Goal: Task Accomplishment & Management: Use online tool/utility

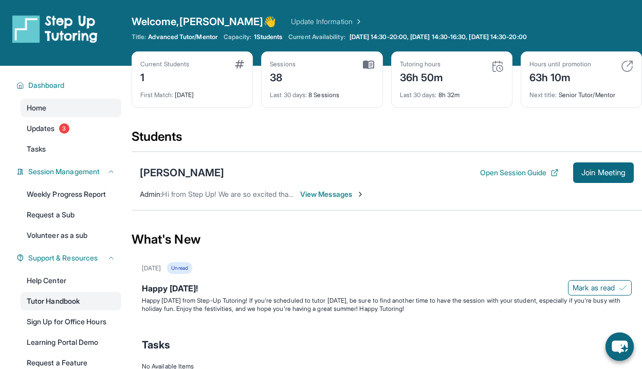
click at [65, 296] on link "Tutor Handbook" at bounding box center [71, 301] width 101 height 19
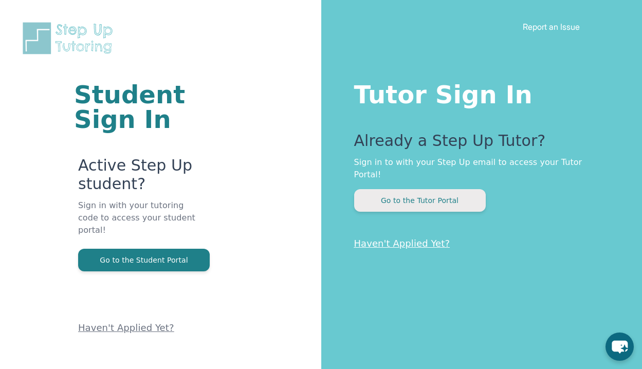
click at [399, 189] on button "Go to the Tutor Portal" at bounding box center [420, 200] width 132 height 23
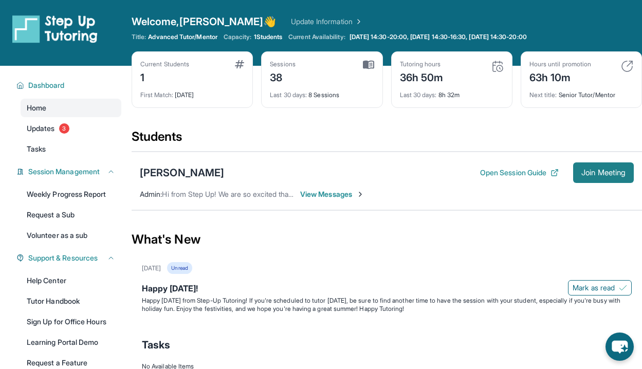
click at [599, 170] on span "Join Meeting" at bounding box center [604, 173] width 44 height 6
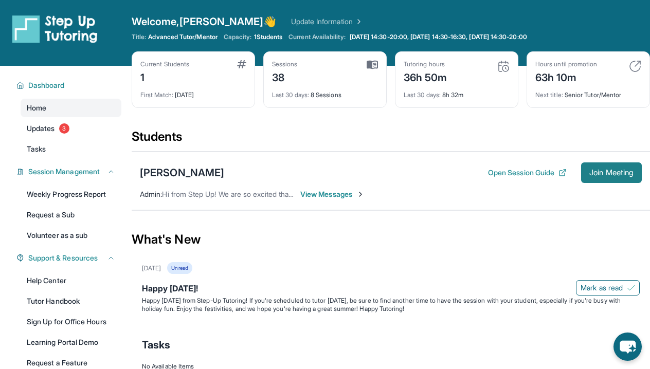
click at [612, 172] on span "Join Meeting" at bounding box center [611, 173] width 44 height 6
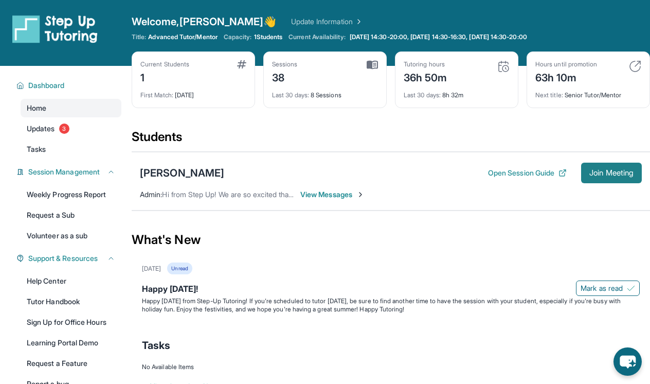
click at [618, 167] on button "Join Meeting" at bounding box center [611, 172] width 61 height 21
click at [612, 170] on span "Join Meeting" at bounding box center [611, 173] width 44 height 6
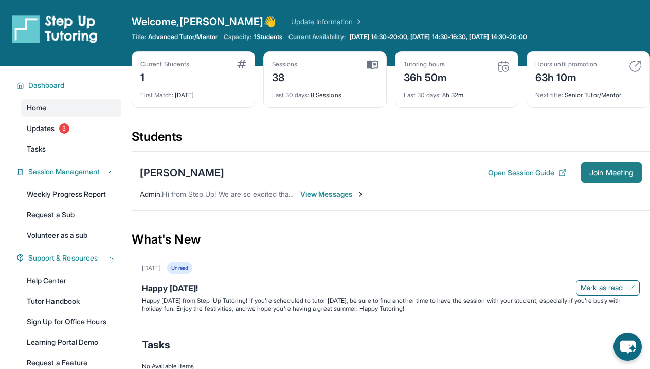
click at [605, 170] on span "Join Meeting" at bounding box center [611, 173] width 44 height 6
click at [513, 173] on button "Open Session Guide" at bounding box center [527, 173] width 79 height 10
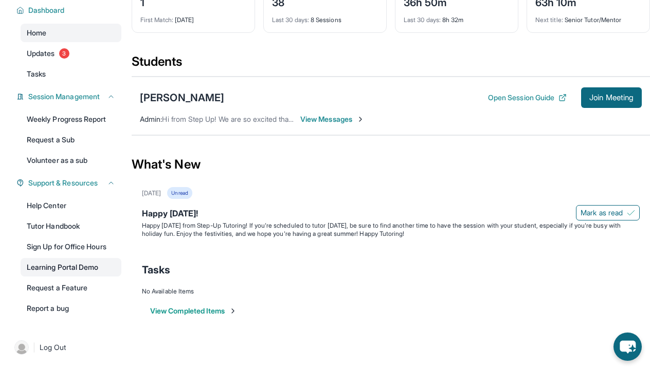
scroll to position [75, 0]
click at [64, 308] on link "Report a bug" at bounding box center [71, 308] width 101 height 19
